Goal: Information Seeking & Learning: Learn about a topic

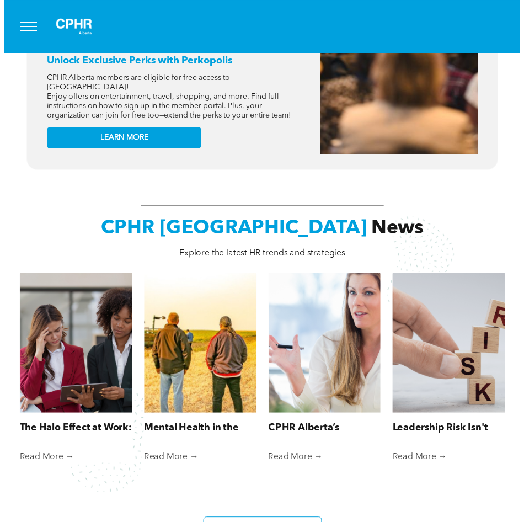
scroll to position [551, 0]
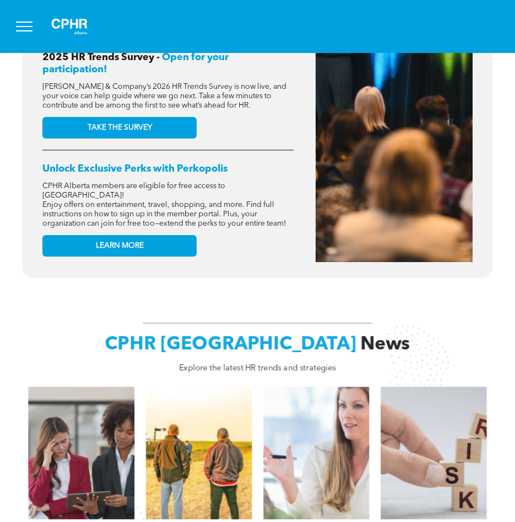
click at [27, 27] on button "menu" at bounding box center [24, 26] width 29 height 29
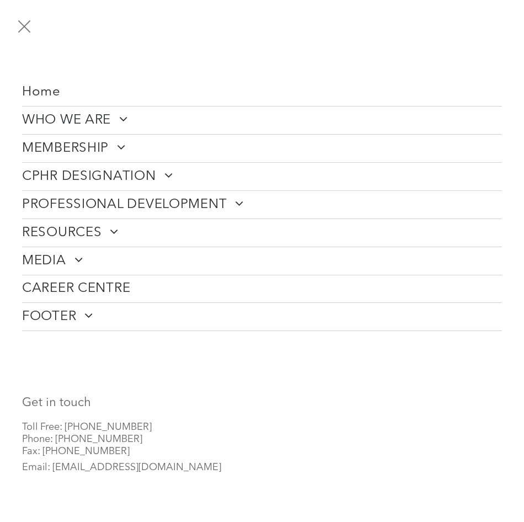
click at [164, 174] on span at bounding box center [164, 174] width 17 height 13
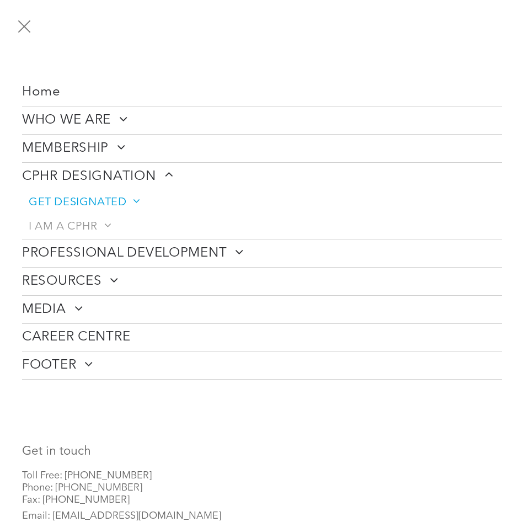
click at [121, 200] on span "GET DESIGNATED" at bounding box center [84, 202] width 110 height 13
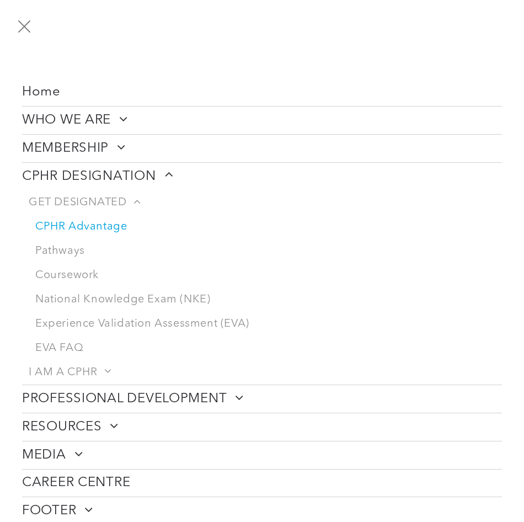
click at [72, 222] on link "CPHR Advantage" at bounding box center [265, 226] width 473 height 24
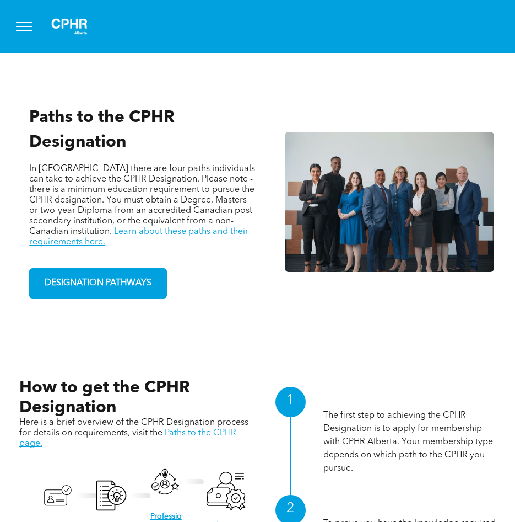
scroll to position [827, 0]
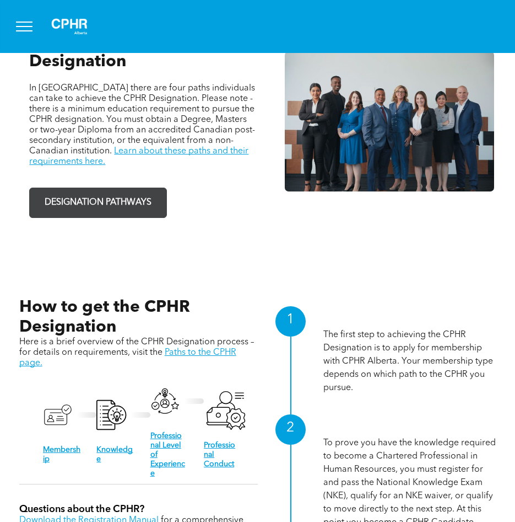
click at [119, 192] on span "DESIGNATION PATHWAYS" at bounding box center [98, 203] width 115 height 22
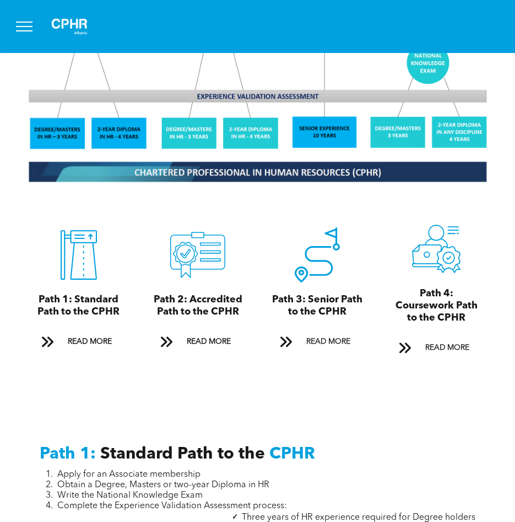
scroll to position [1158, 0]
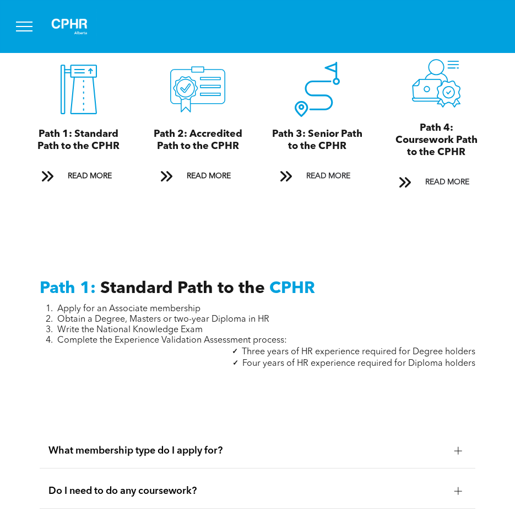
click at [168, 444] on span "What membership type do I apply for?" at bounding box center [247, 450] width 397 height 12
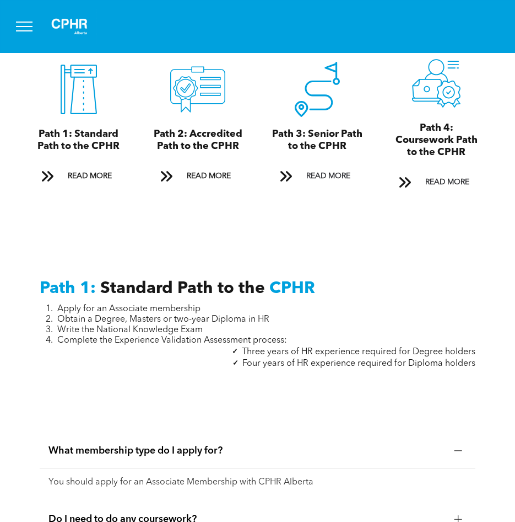
click at [179, 444] on span "What membership type do I apply for?" at bounding box center [247, 450] width 397 height 12
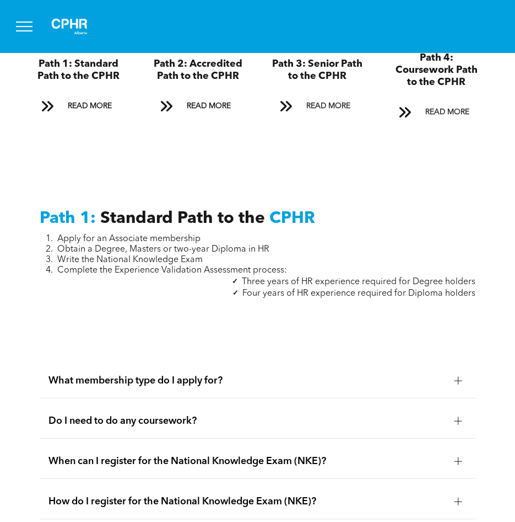
scroll to position [1378, 0]
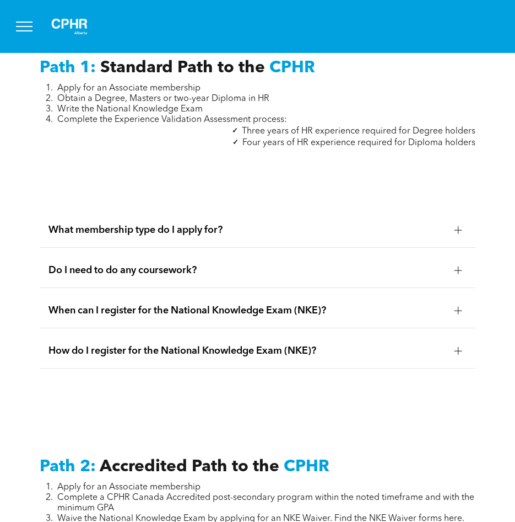
click at [390, 293] on div "When can I register for the National Knowledge Exam (NKE)?" at bounding box center [258, 310] width 436 height 35
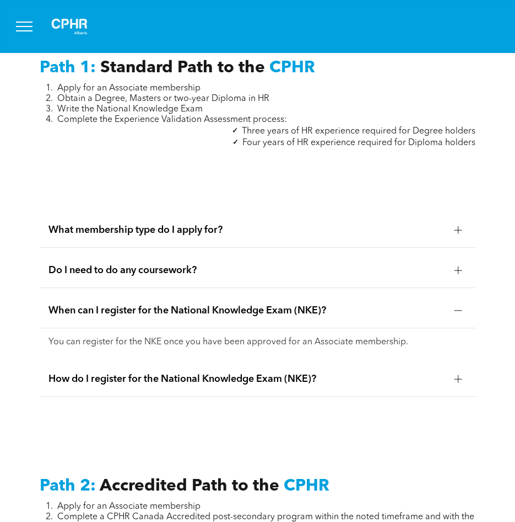
click at [360, 264] on span "Do I need to do any coursework?" at bounding box center [247, 270] width 397 height 12
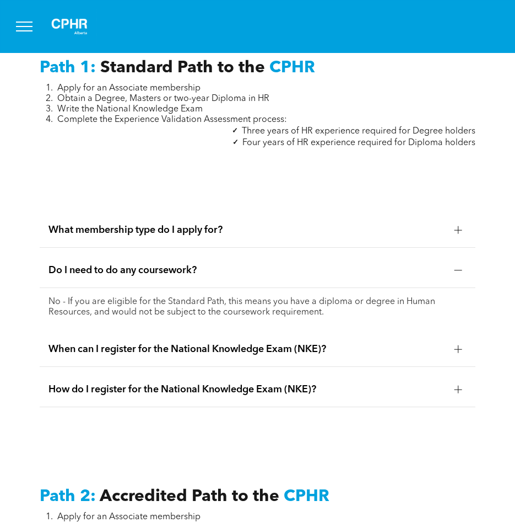
click at [359, 253] on div "Do I need to do any coursework?" at bounding box center [258, 270] width 436 height 35
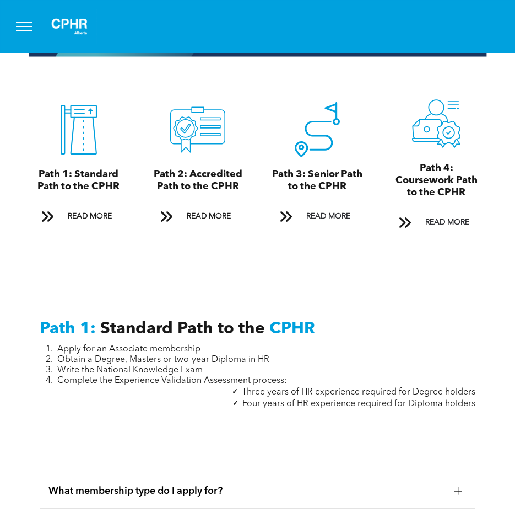
scroll to position [1213, 0]
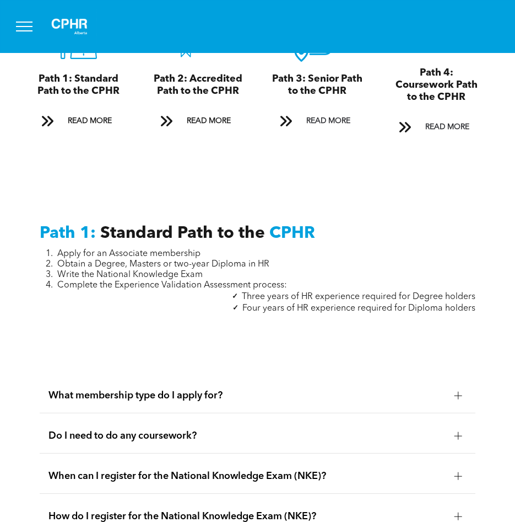
click at [211, 470] on span "When can I register for the National Knowledge Exam (NKE)?" at bounding box center [247, 476] width 397 height 12
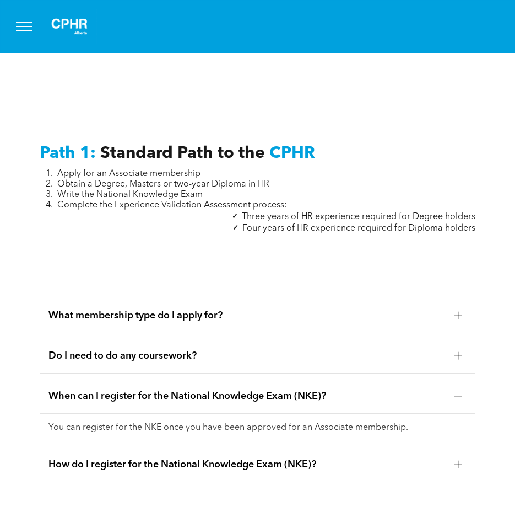
scroll to position [1378, 0]
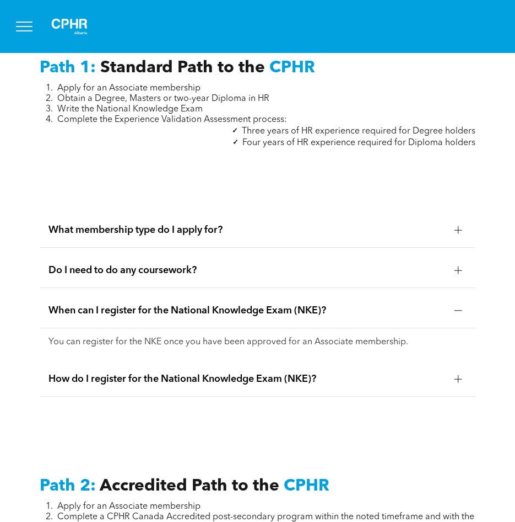
click at [195, 373] on span "How do I register for the National Knowledge Exam (NKE)?" at bounding box center [247, 379] width 397 height 12
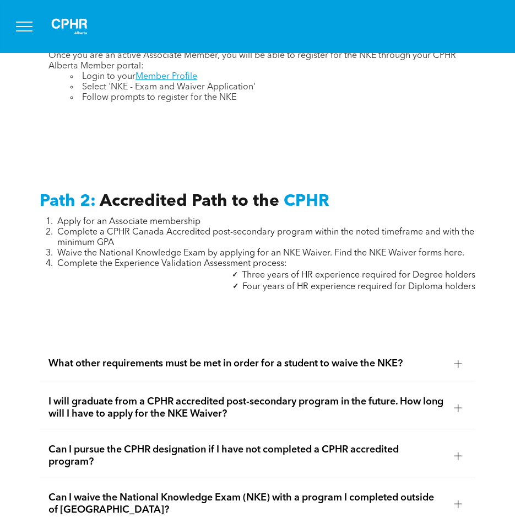
scroll to position [1709, 0]
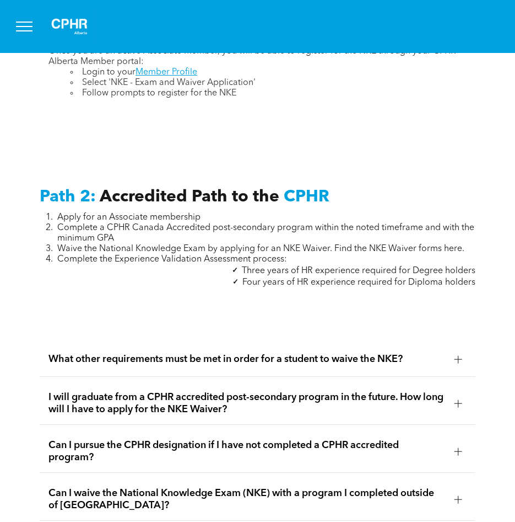
click at [238, 353] on span "What other requirements must be met in order for a student to waive the NKE?" at bounding box center [247, 359] width 397 height 12
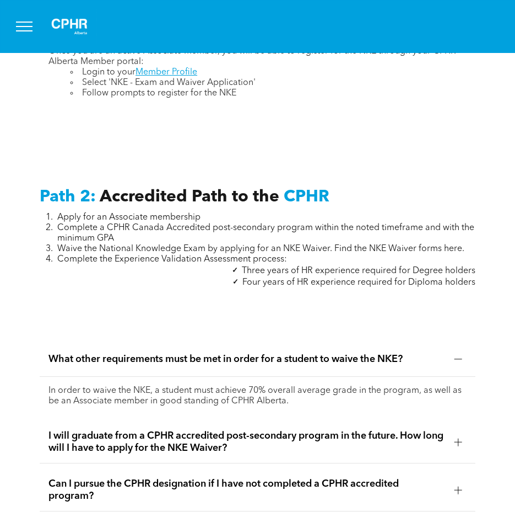
click at [238, 353] on span "What other requirements must be met in order for a student to waive the NKE?" at bounding box center [247, 359] width 397 height 12
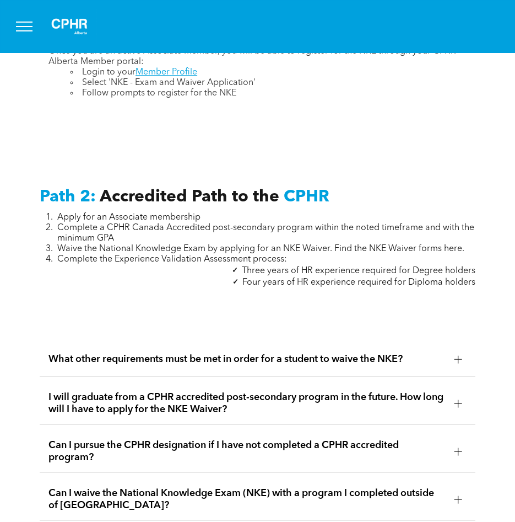
click at [164, 391] on span "I will graduate from a CPHR accredited post-secondary program in the future. Ho…" at bounding box center [247, 403] width 397 height 24
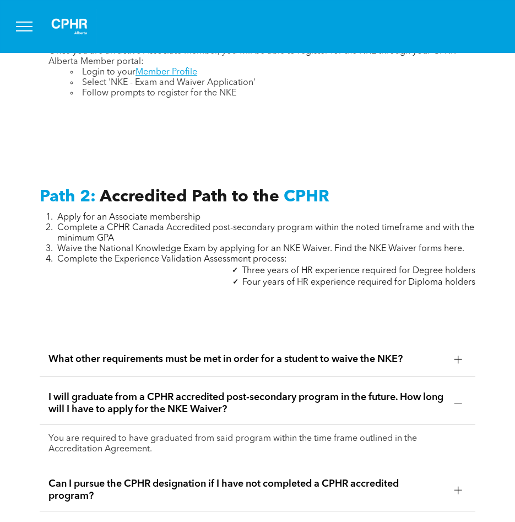
click at [159, 391] on span "I will graduate from a CPHR accredited post-secondary program in the future. Ho…" at bounding box center [247, 403] width 397 height 24
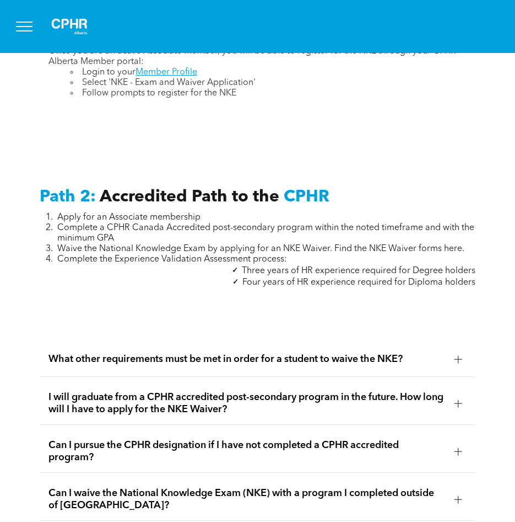
click at [159, 391] on span "I will graduate from a CPHR accredited post-secondary program in the future. Ho…" at bounding box center [247, 403] width 397 height 24
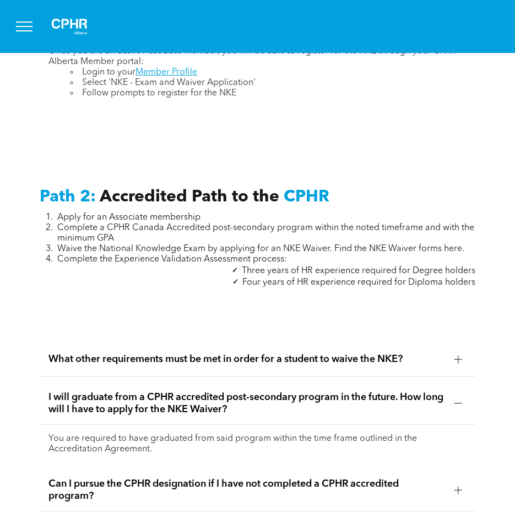
click at [159, 391] on span "I will graduate from a CPHR accredited post-secondary program in the future. Ho…" at bounding box center [247, 403] width 397 height 24
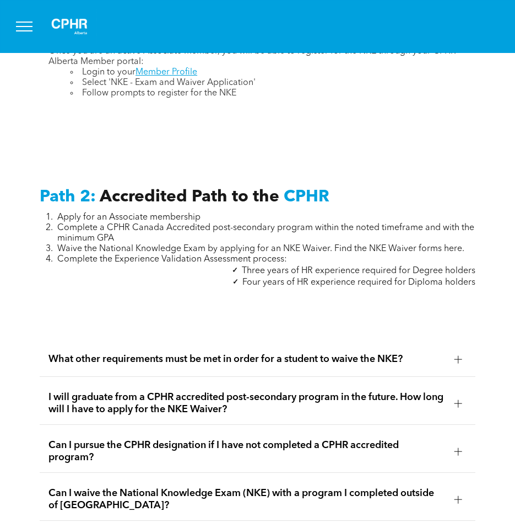
scroll to position [1764, 0]
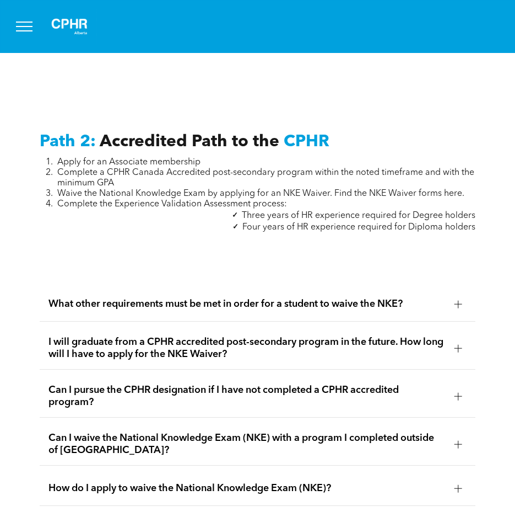
click at [361, 384] on span "Can I pursue the CPHR designation if I have not completed a CPHR accredited pro…" at bounding box center [247, 396] width 397 height 24
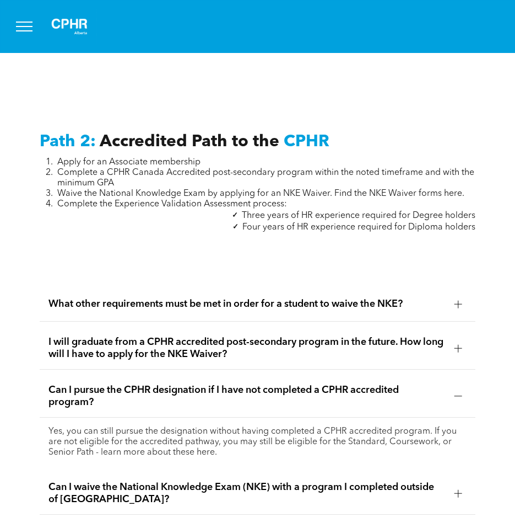
click at [361, 384] on span "Can I pursue the CPHR designation if I have not completed a CPHR accredited pro…" at bounding box center [247, 396] width 397 height 24
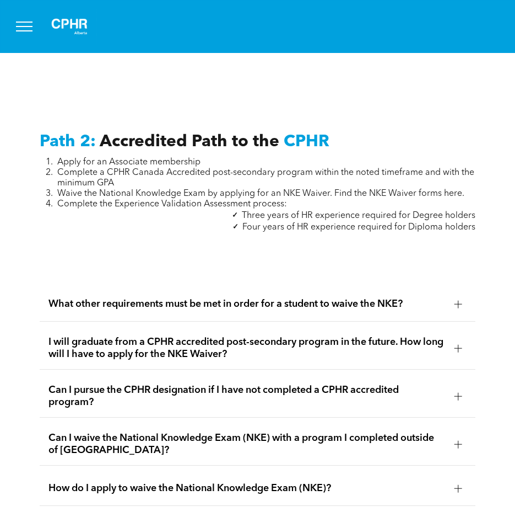
click at [246, 432] on span "Can I waive the National Knowledge Exam (NKE) with a program I completed outsid…" at bounding box center [247, 444] width 397 height 24
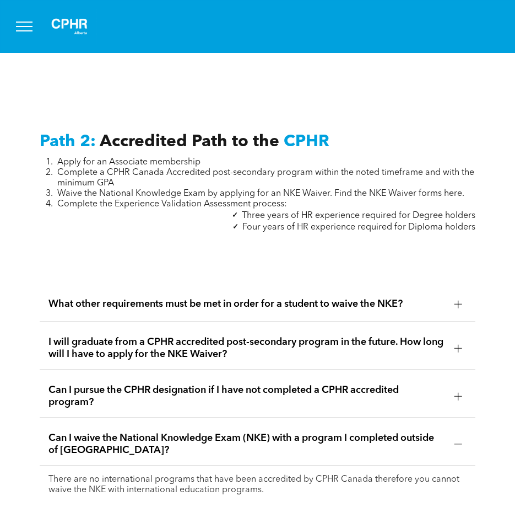
click at [246, 432] on span "Can I waive the National Knowledge Exam (NKE) with a program I completed outsid…" at bounding box center [247, 444] width 397 height 24
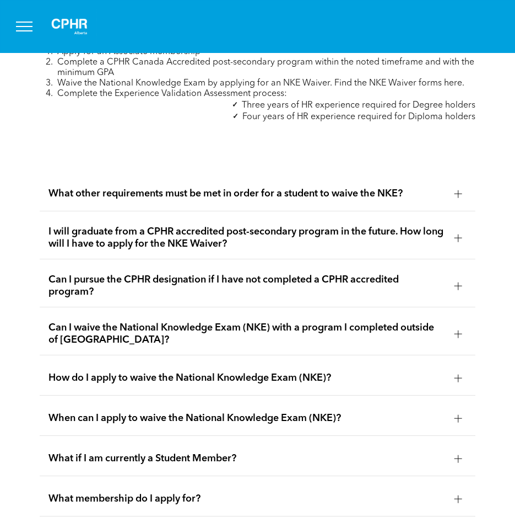
scroll to position [1985, 0]
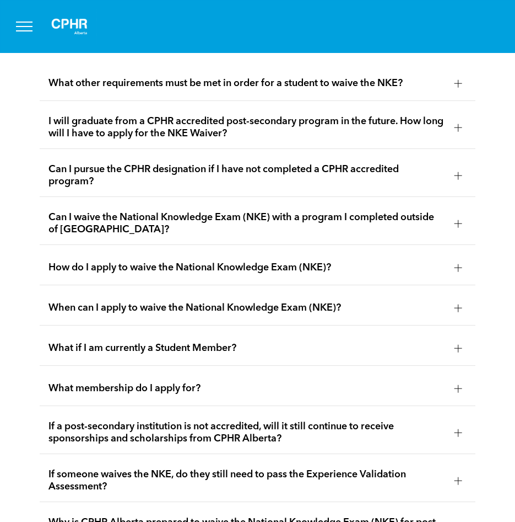
click at [179, 342] on span "What if I am currently a Student Member?" at bounding box center [247, 348] width 397 height 12
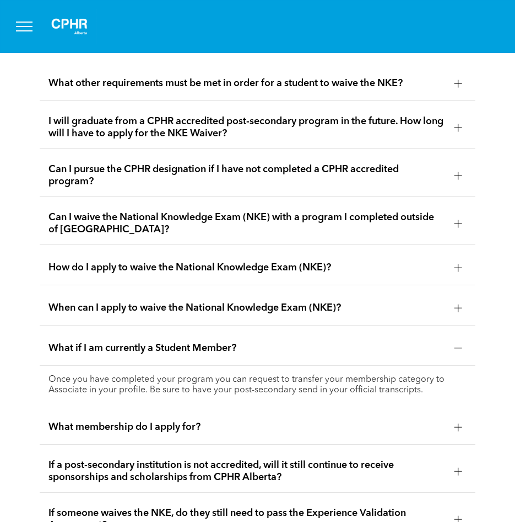
click at [182, 421] on span "What membership do I apply for?" at bounding box center [247, 427] width 397 height 12
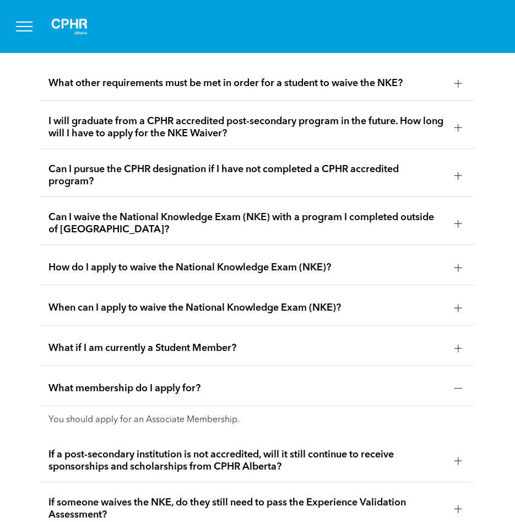
click at [181, 371] on div "What membership do I apply for?" at bounding box center [258, 388] width 436 height 35
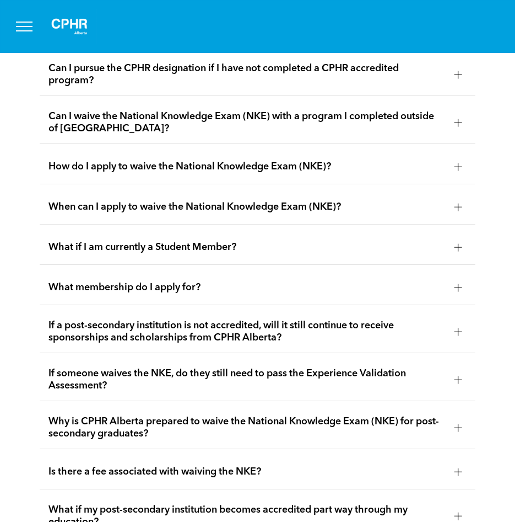
scroll to position [2095, 0]
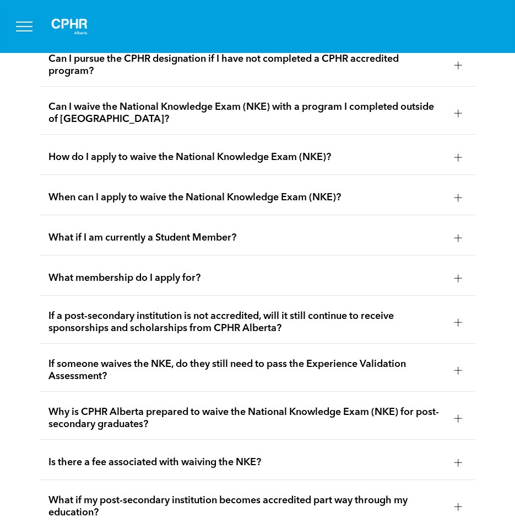
click at [249, 456] on span "Is there a fee associated with waiving the NKE?" at bounding box center [247, 462] width 397 height 12
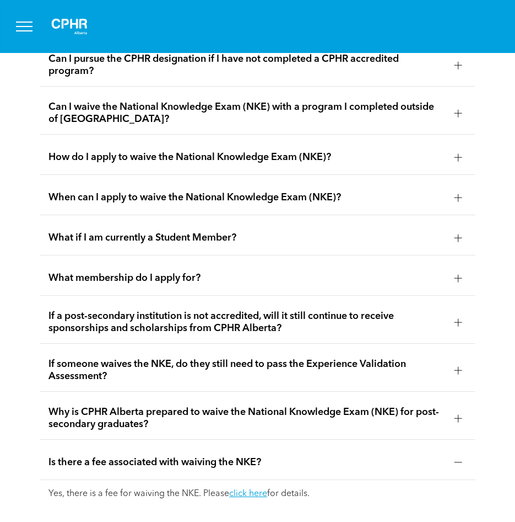
click at [249, 456] on span "Is there a fee associated with waiving the NKE?" at bounding box center [247, 462] width 397 height 12
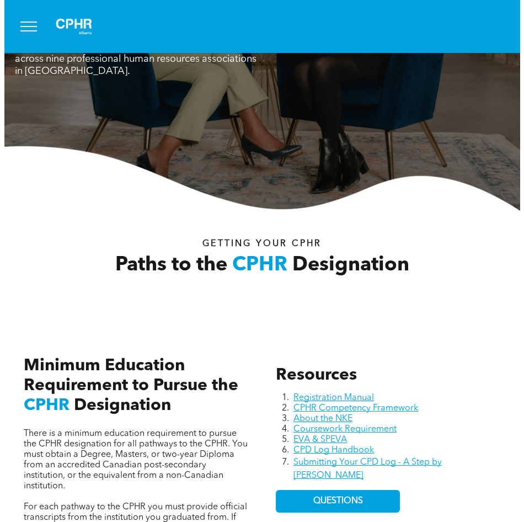
scroll to position [55, 0]
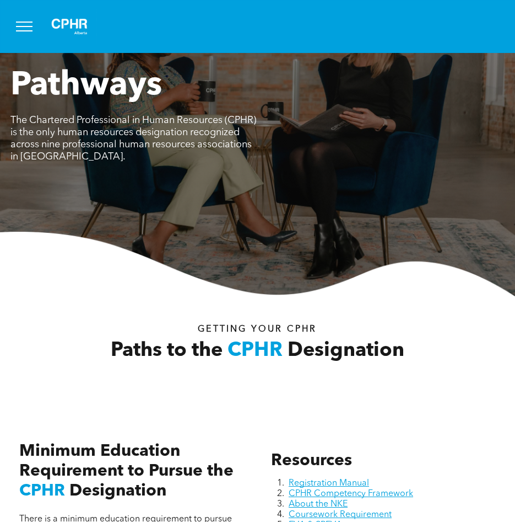
click at [17, 24] on button "menu" at bounding box center [24, 26] width 29 height 29
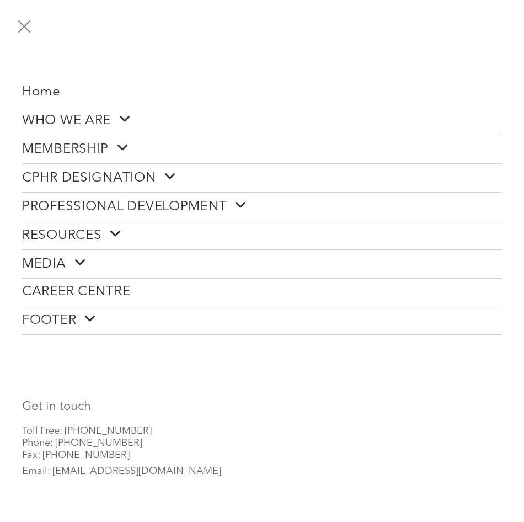
click at [129, 174] on span "CPHR DESIGNATION" at bounding box center [99, 177] width 154 height 17
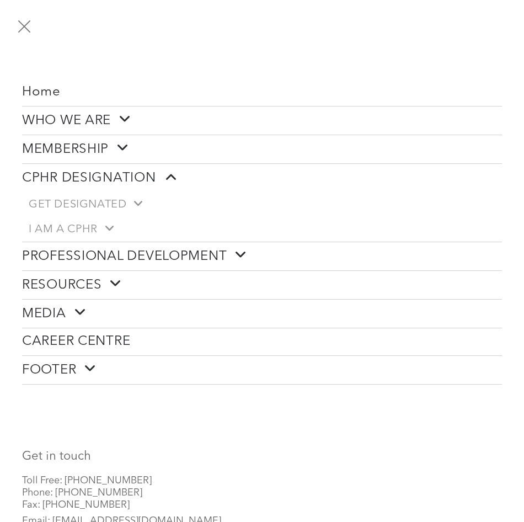
click at [129, 174] on span "CPHR DESIGNATION" at bounding box center [99, 177] width 154 height 17
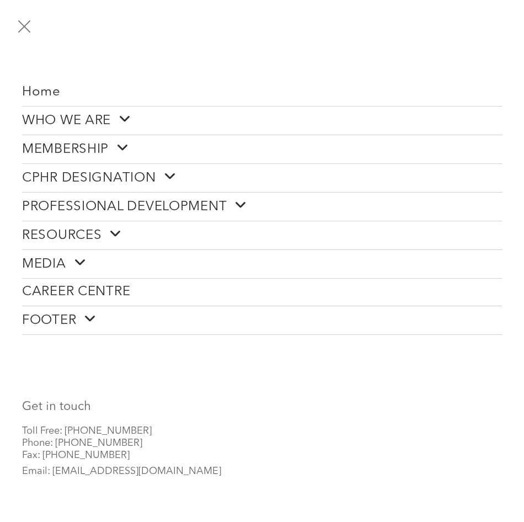
click at [117, 141] on span at bounding box center [119, 148] width 20 height 14
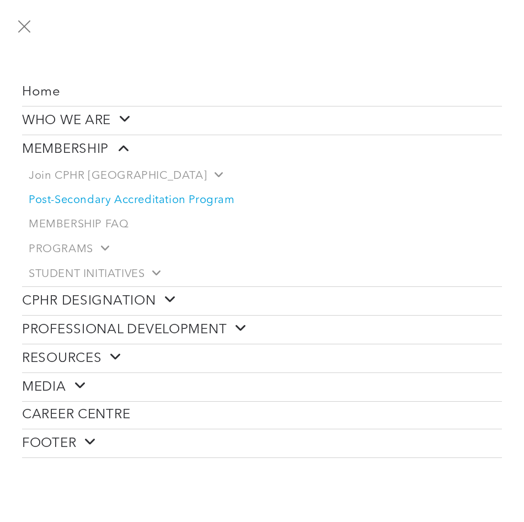
click at [112, 197] on span "Post-Secondary Accreditation Program" at bounding box center [132, 200] width 206 height 13
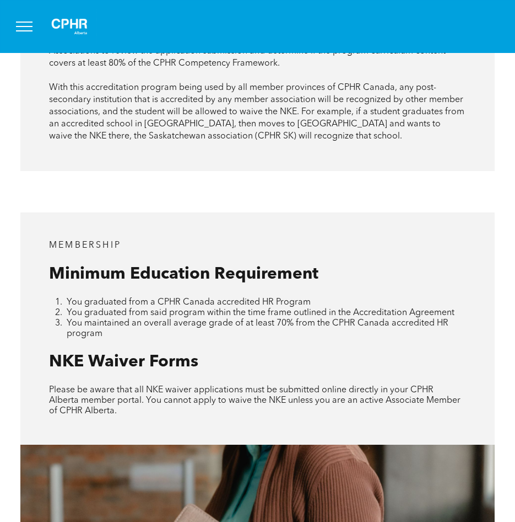
scroll to position [992, 0]
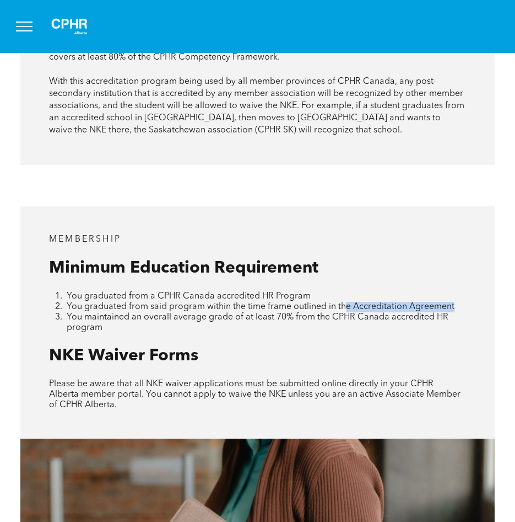
drag, startPoint x: 461, startPoint y: 285, endPoint x: 345, endPoint y: 284, distance: 116.3
click at [345, 302] on li "You graduated from said program within the time frame outlined in the Accredita…" at bounding box center [265, 307] width 397 height 10
click at [146, 315] on div "MEMBERSHIP Minimum Education Requirement You graduated from a CPHR Canada accre…" at bounding box center [257, 322] width 474 height 233
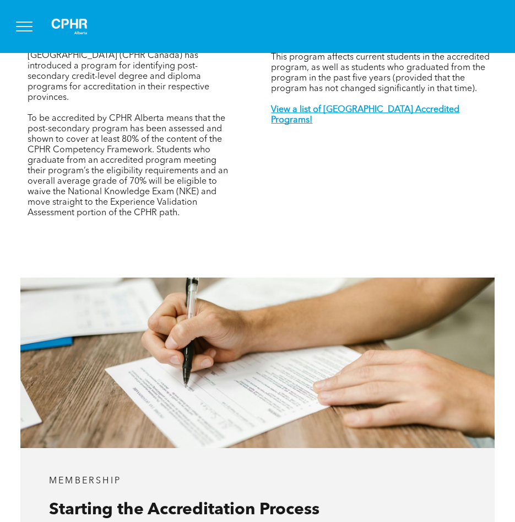
scroll to position [331, 0]
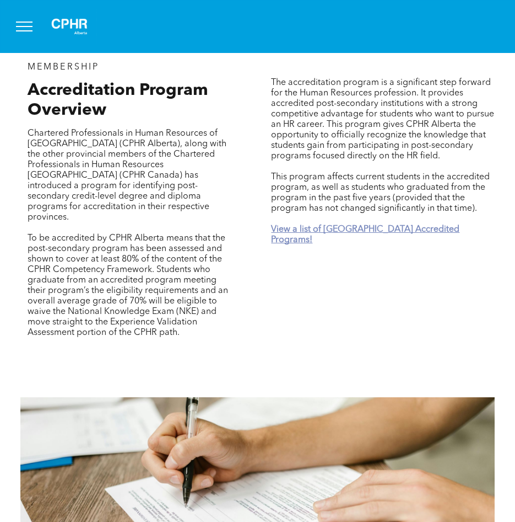
click at [372, 228] on strong "View a list of Alberta Accredited Programs!" at bounding box center [365, 234] width 189 height 19
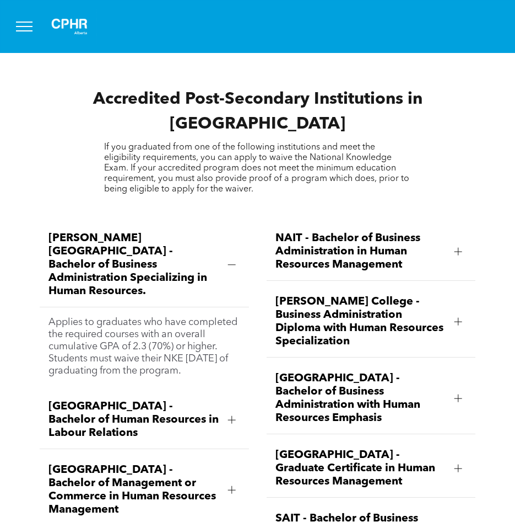
scroll to position [1608, 0]
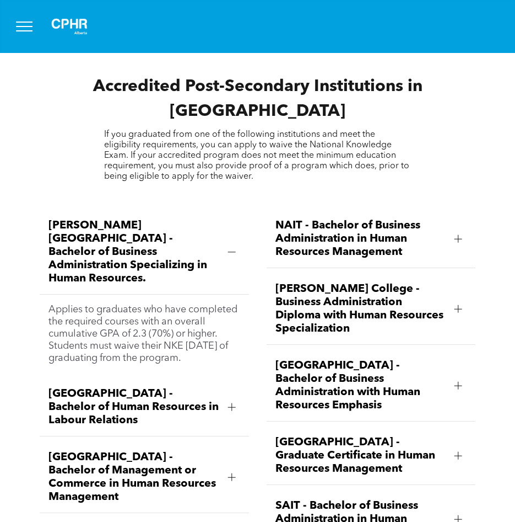
click at [397, 282] on span "Norquest College - Business Administration Diploma with Human Resources Special…" at bounding box center [361, 308] width 170 height 53
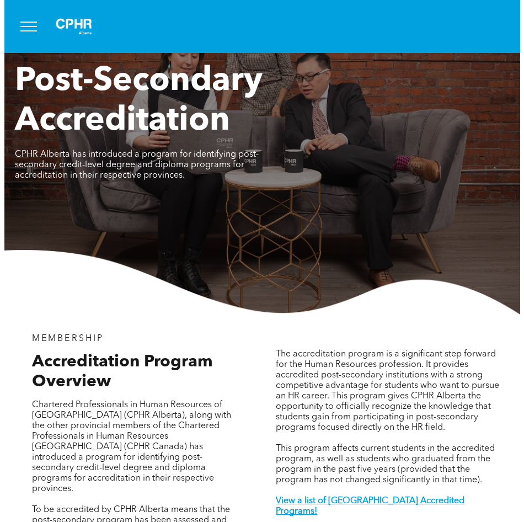
scroll to position [0, 0]
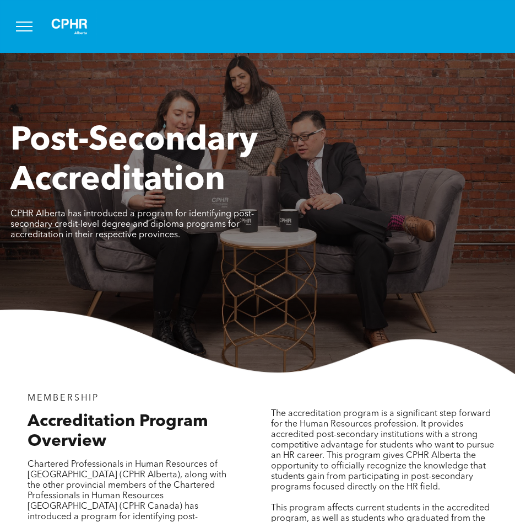
click at [30, 26] on span "menu" at bounding box center [24, 26] width 17 height 1
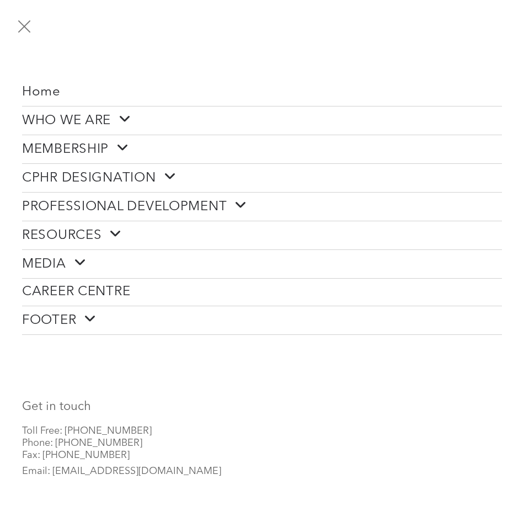
click at [101, 122] on span "WHO WE ARE" at bounding box center [76, 120] width 109 height 17
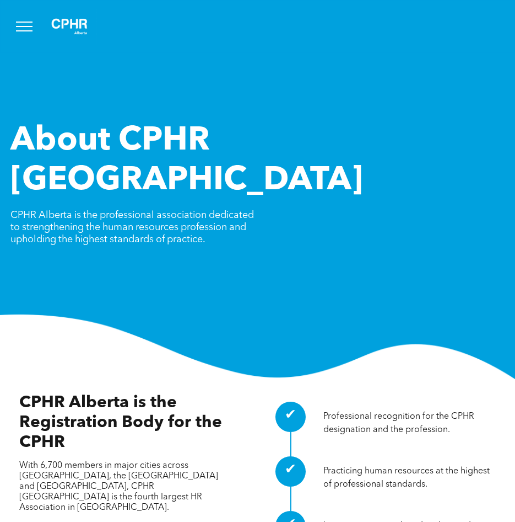
click at [19, 23] on button "menu" at bounding box center [24, 26] width 29 height 29
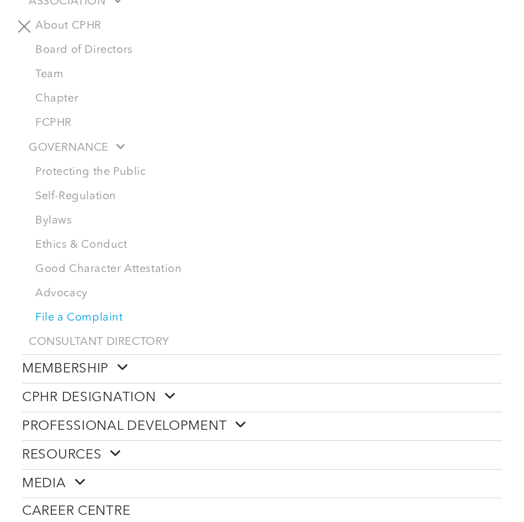
scroll to position [165, 0]
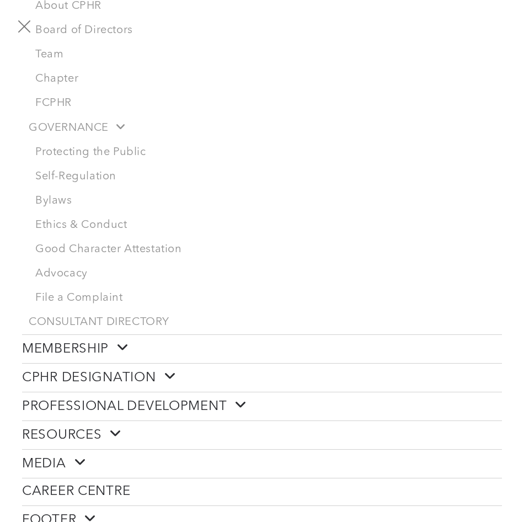
click at [105, 345] on span "MEMBERSHIP" at bounding box center [75, 348] width 107 height 17
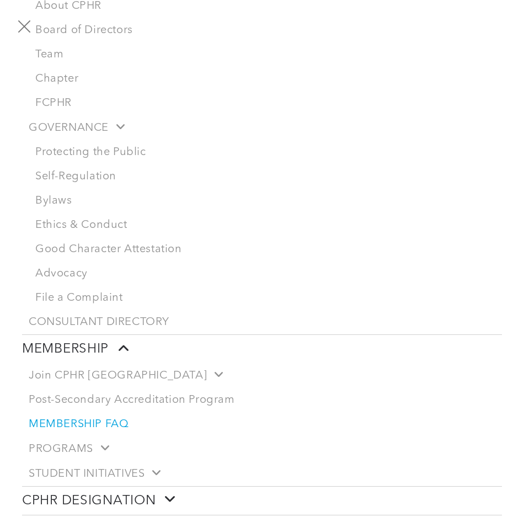
click at [67, 417] on span "MEMBERSHIP FAQ" at bounding box center [79, 423] width 100 height 13
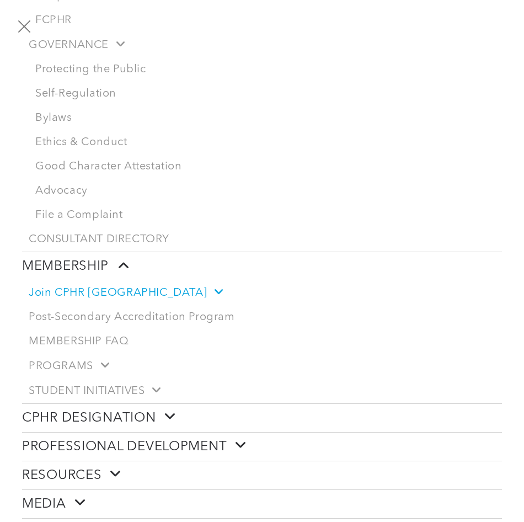
scroll to position [276, 0]
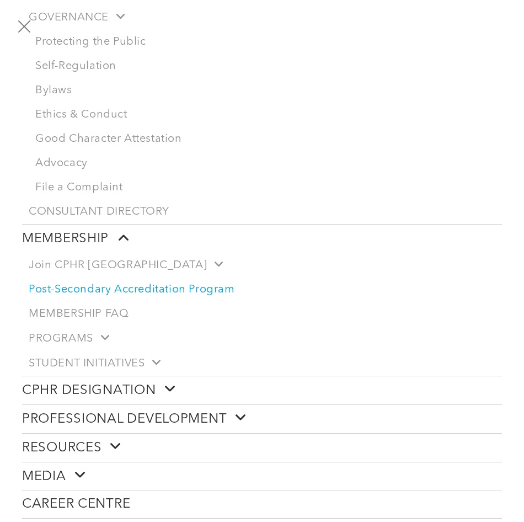
click at [100, 286] on span "Post-Secondary Accreditation Program" at bounding box center [132, 289] width 206 height 13
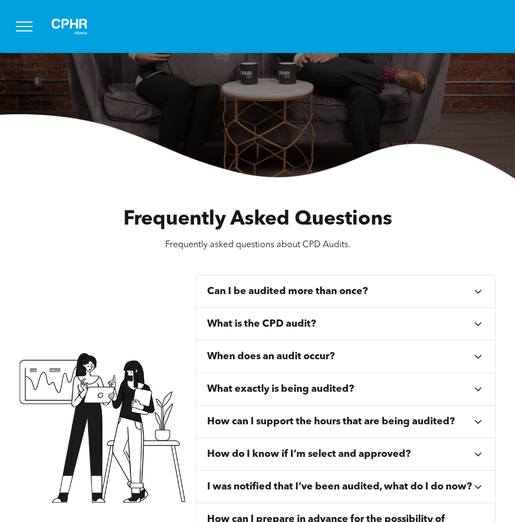
scroll to position [221, 0]
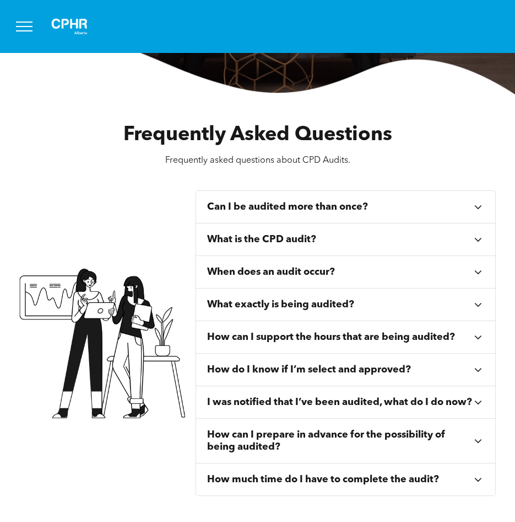
click at [348, 208] on h3 "Can I be audited more than once?" at bounding box center [287, 207] width 161 height 12
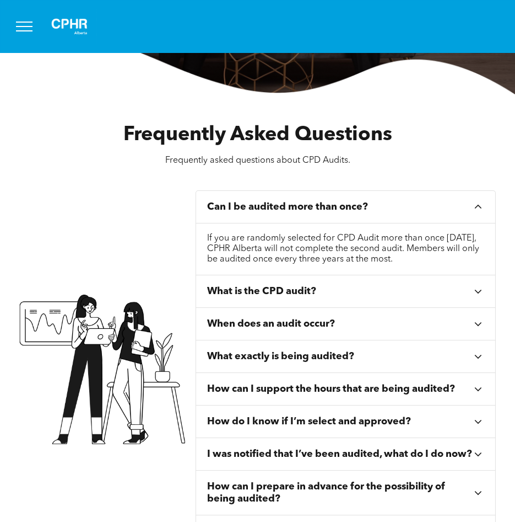
click at [348, 208] on h3 "Can I be audited more than once?" at bounding box center [287, 207] width 161 height 12
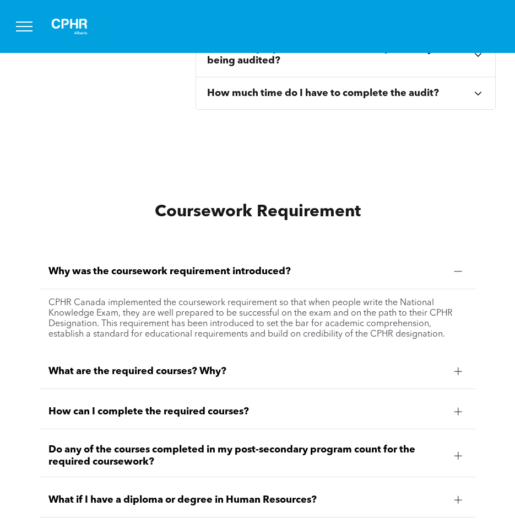
scroll to position [772, 0]
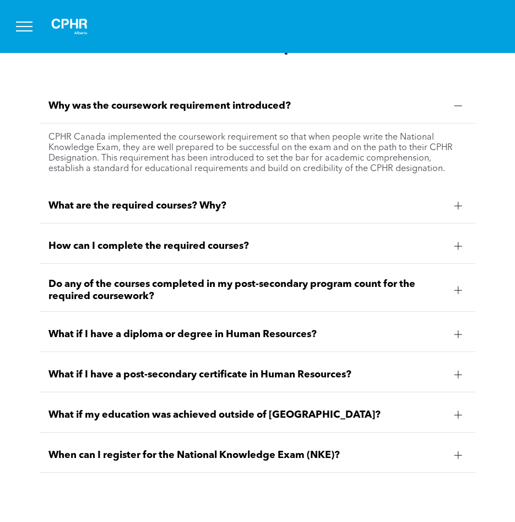
click at [286, 340] on span "What if I have a diploma or degree in Human Resources?" at bounding box center [247, 334] width 397 height 12
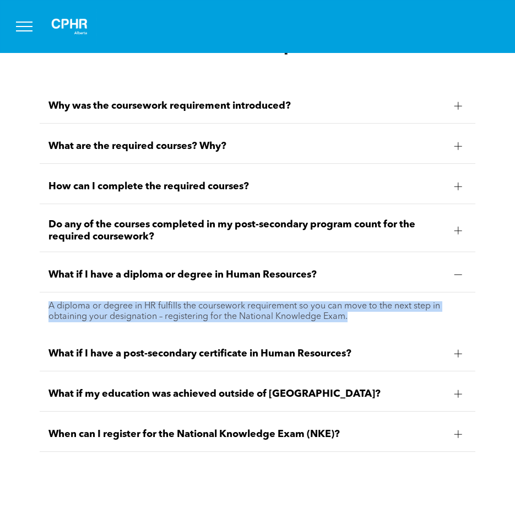
drag, startPoint x: 44, startPoint y: 312, endPoint x: 383, endPoint y: 333, distance: 339.2
click at [383, 331] on div "A diploma or degree in HR fulfills the coursework requirement so you can move t…" at bounding box center [258, 311] width 436 height 39
drag, startPoint x: 383, startPoint y: 333, endPoint x: 307, endPoint y: 323, distance: 76.2
copy p "A diploma or degree in HR fulfills the coursework requirement so you can move t…"
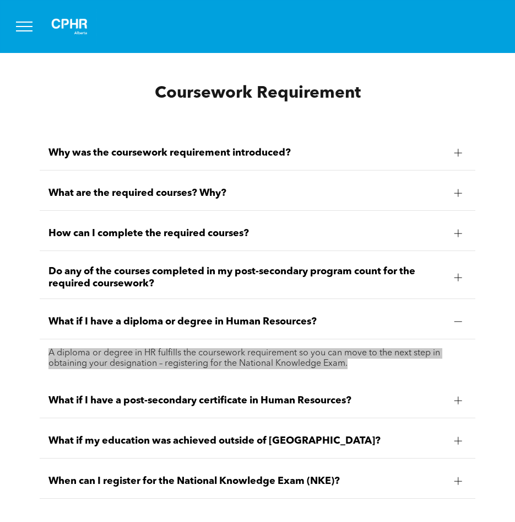
scroll to position [496, 0]
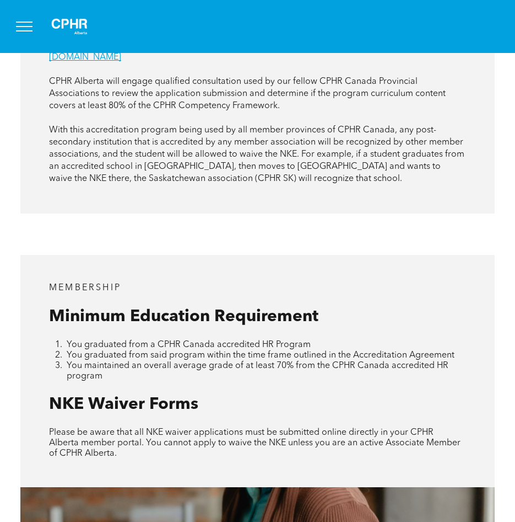
scroll to position [1047, 0]
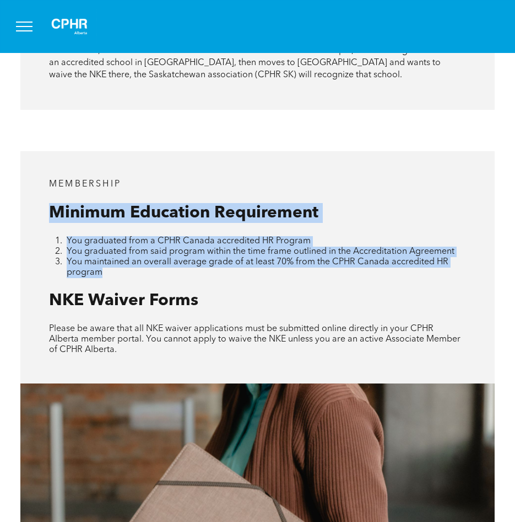
drag, startPoint x: 45, startPoint y: 186, endPoint x: 304, endPoint y: 253, distance: 268.2
click at [304, 253] on div "MEMBERSHIP Minimum Education Requirement You graduated from a CPHR Canada accre…" at bounding box center [257, 267] width 474 height 233
copy div "Minimum Education Requirement You graduated from a CPHR Canada accredited HR Pr…"
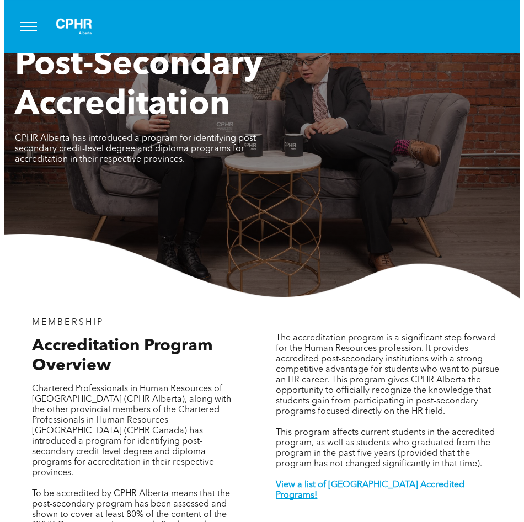
scroll to position [0, 0]
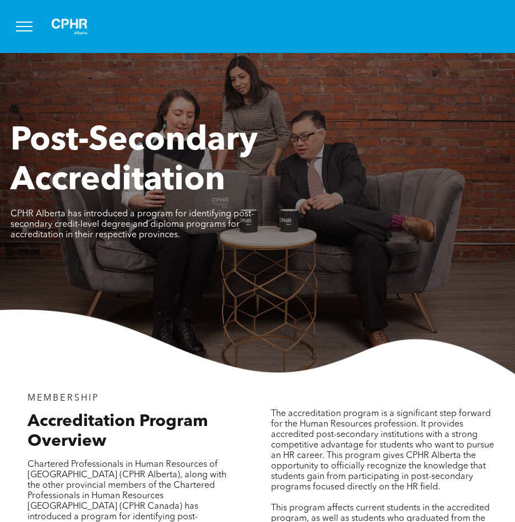
click at [24, 26] on span "menu" at bounding box center [24, 26] width 17 height 1
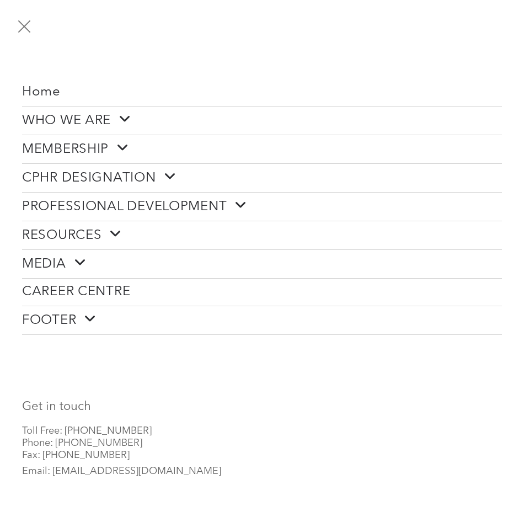
click at [148, 180] on span "CPHR DESIGNATION" at bounding box center [99, 177] width 154 height 17
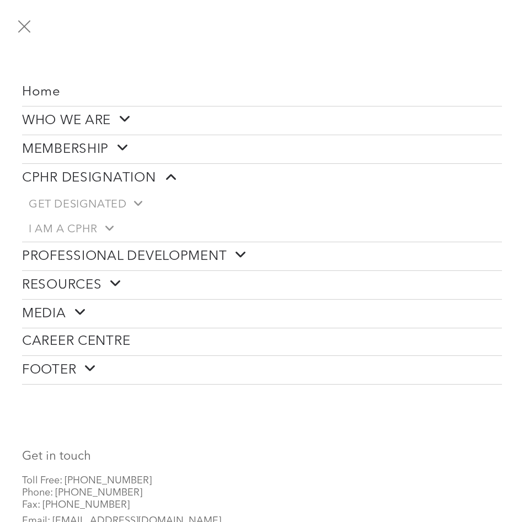
click at [148, 180] on span "CPHR DESIGNATION" at bounding box center [99, 177] width 154 height 17
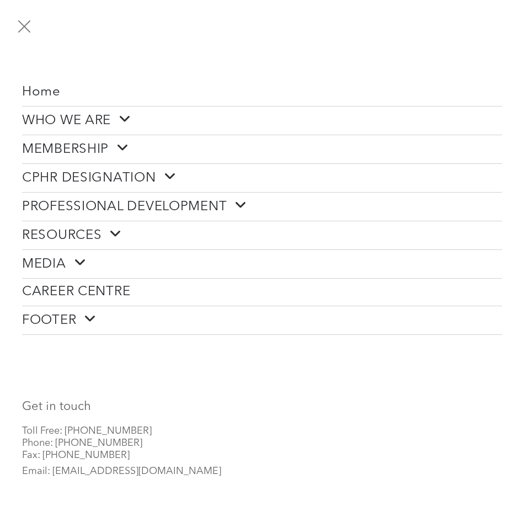
click at [104, 151] on span "MEMBERSHIP" at bounding box center [75, 149] width 107 height 17
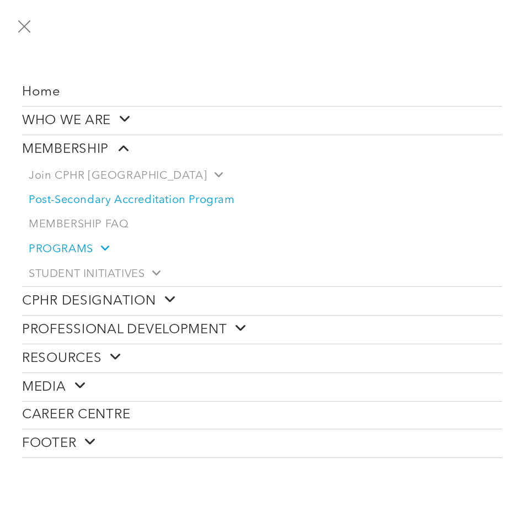
click at [102, 244] on span at bounding box center [100, 248] width 15 height 12
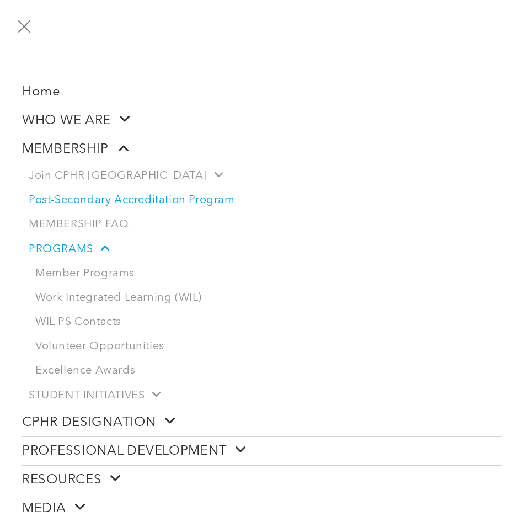
click at [101, 243] on span at bounding box center [100, 248] width 15 height 12
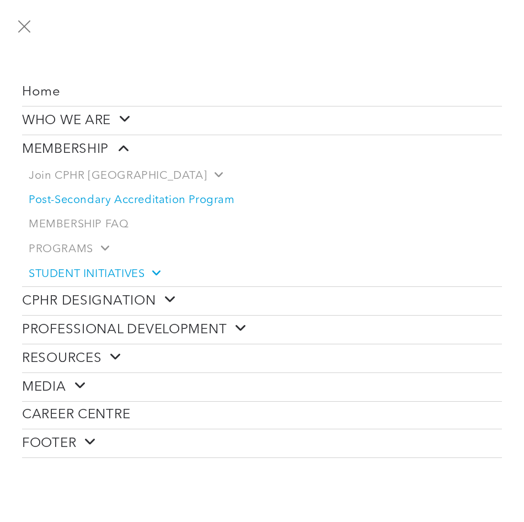
click at [136, 271] on span "STUDENT INITIATIVES" at bounding box center [94, 274] width 131 height 14
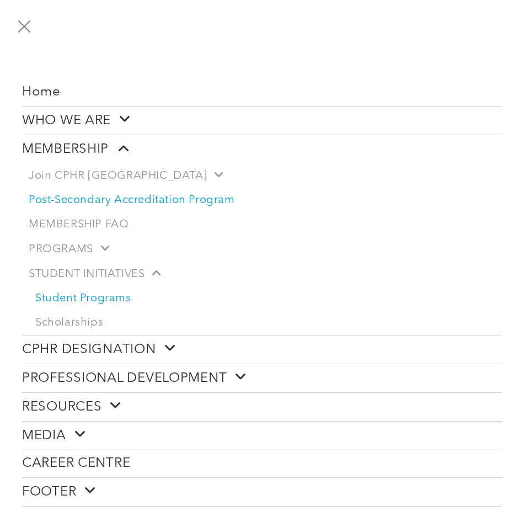
click at [93, 296] on link "Student Programs" at bounding box center [265, 298] width 473 height 24
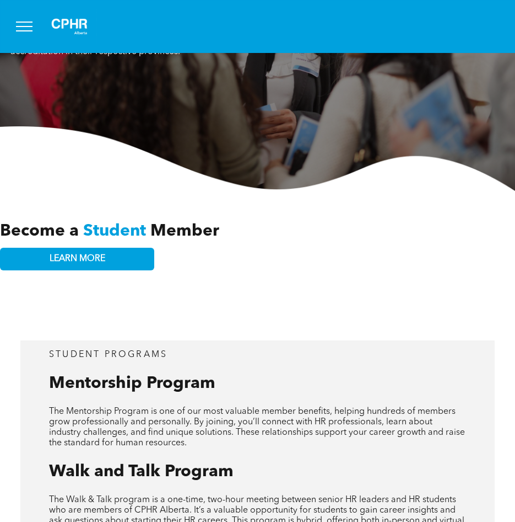
scroll to position [221, 0]
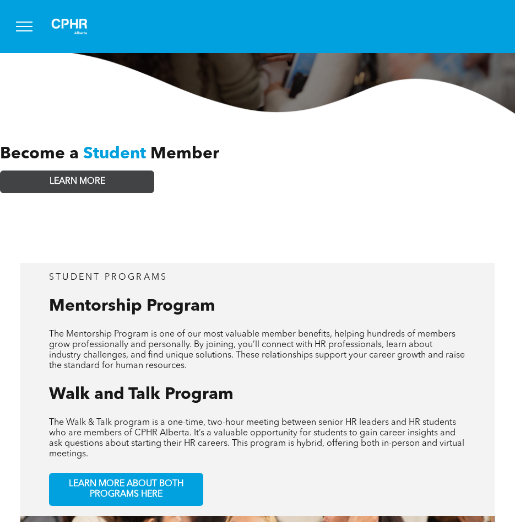
click at [107, 179] on link "LEARN MORE" at bounding box center [77, 181] width 154 height 23
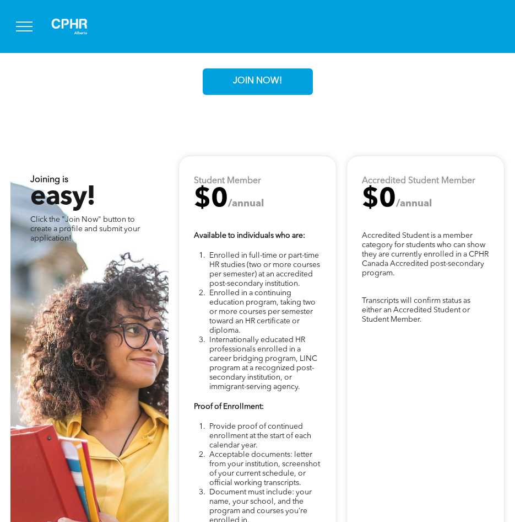
scroll to position [2832, 0]
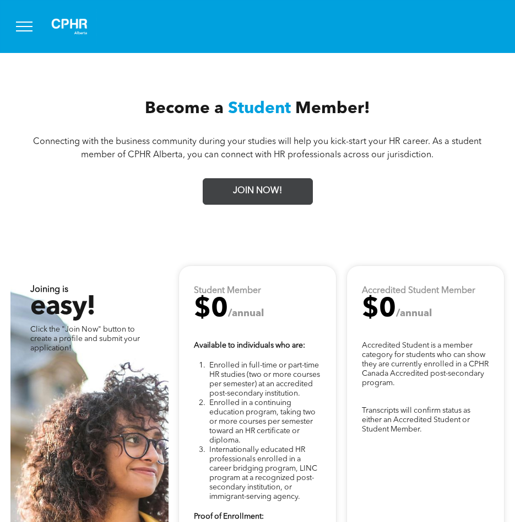
click at [250, 180] on span "JOIN NOW!" at bounding box center [257, 191] width 57 height 22
